Goal: Check status: Check status

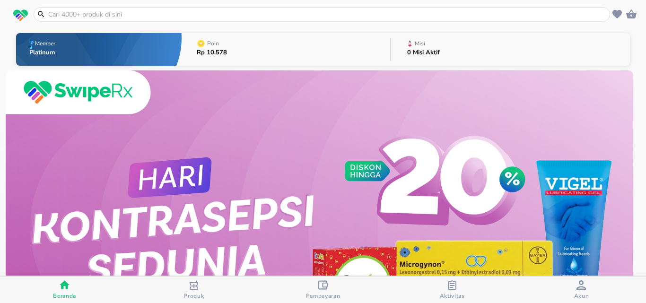
click at [334, 293] on span "Pembayaran" at bounding box center [323, 296] width 35 height 8
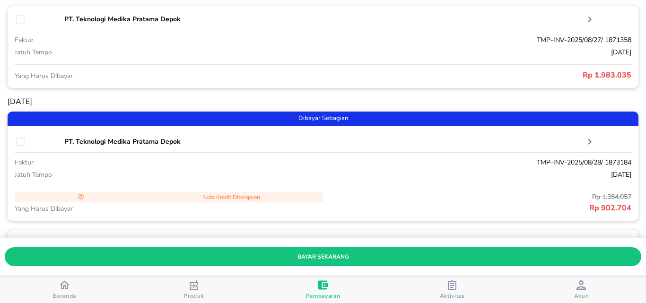
scroll to position [379, 0]
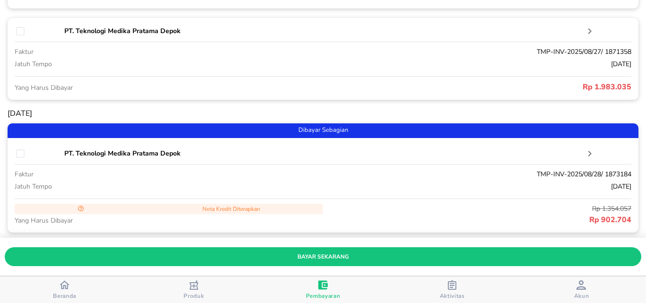
click at [586, 152] on icon "button" at bounding box center [589, 153] width 11 height 11
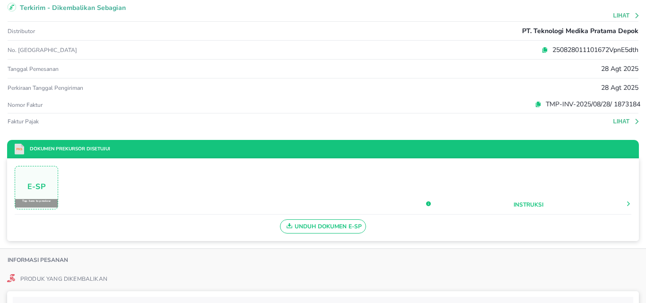
scroll to position [0, 0]
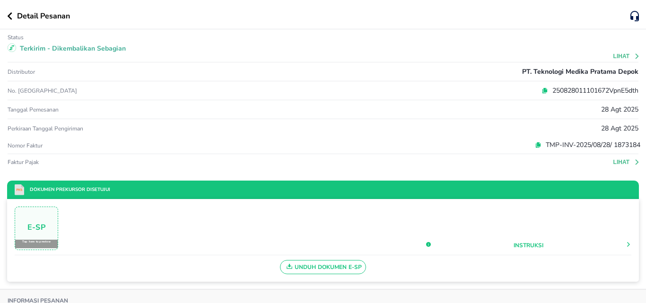
click at [11, 15] on icon "button" at bounding box center [9, 16] width 5 height 8
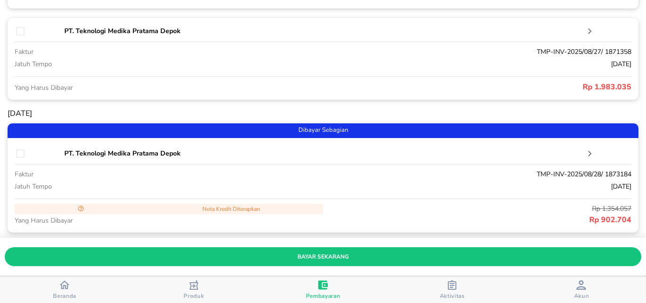
click at [588, 155] on icon "button" at bounding box center [589, 154] width 3 height 6
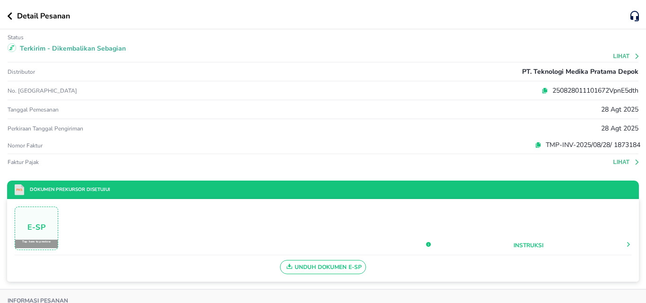
click at [7, 17] on icon "button" at bounding box center [9, 16] width 5 height 8
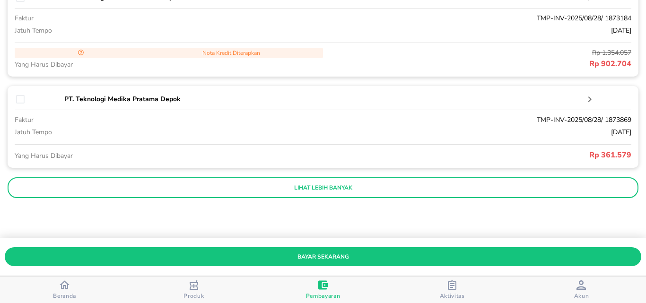
scroll to position [537, 0]
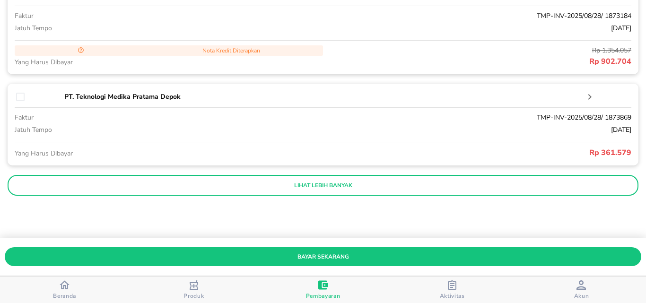
click at [482, 188] on p "lihat lebih banyak" at bounding box center [323, 186] width 618 height 8
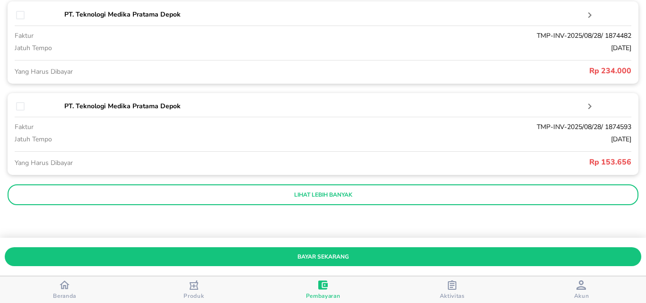
scroll to position [994, 0]
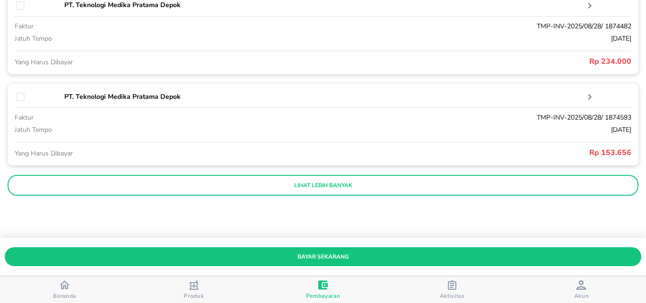
click at [499, 184] on p "lihat lebih banyak" at bounding box center [323, 186] width 618 height 8
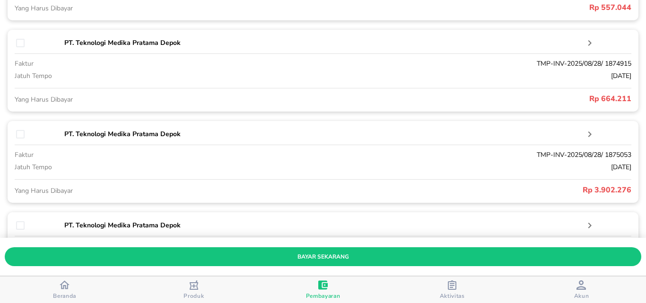
scroll to position [1451, 0]
